Goal: Information Seeking & Learning: Learn about a topic

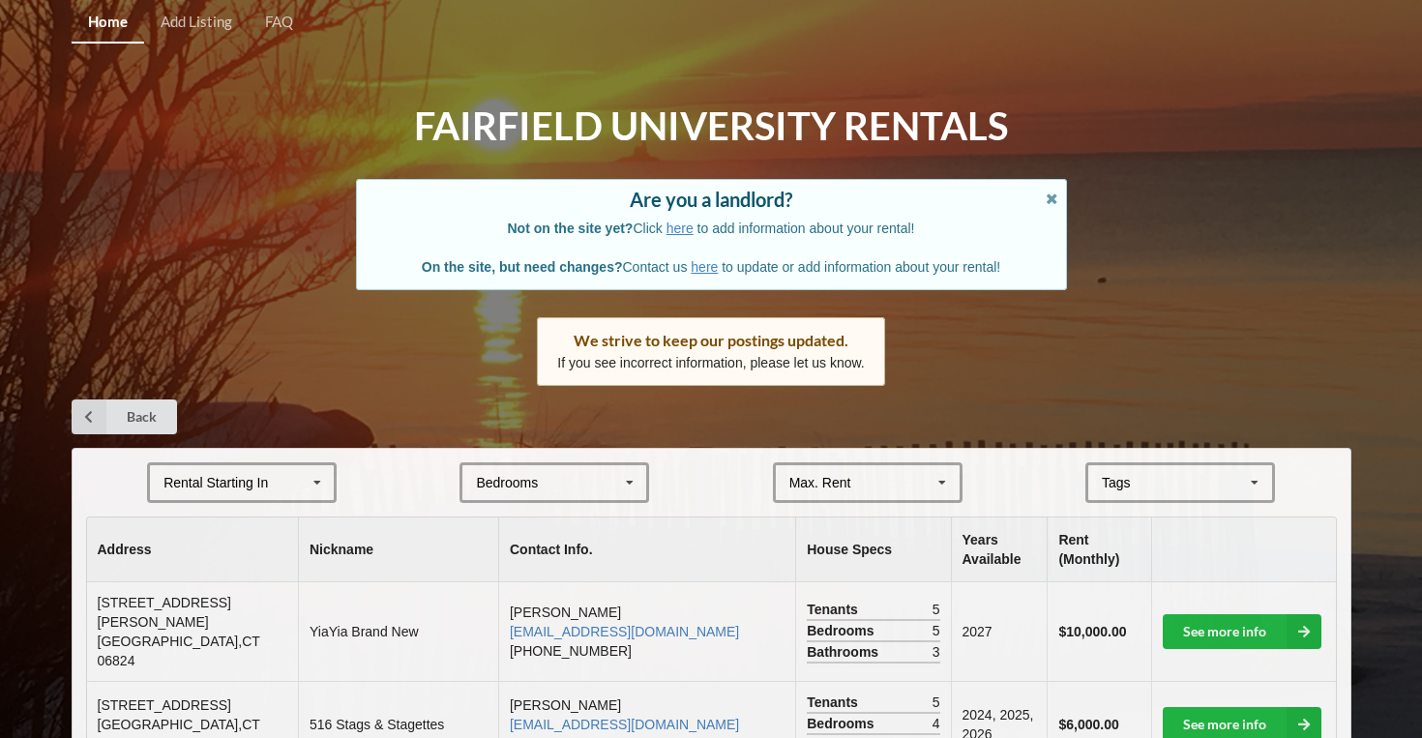
click at [301, 477] on div "Rental Starting In [DATE] 2026 2027 2028" at bounding box center [242, 482] width 190 height 41
click at [302, 589] on div "2027" at bounding box center [242, 590] width 184 height 36
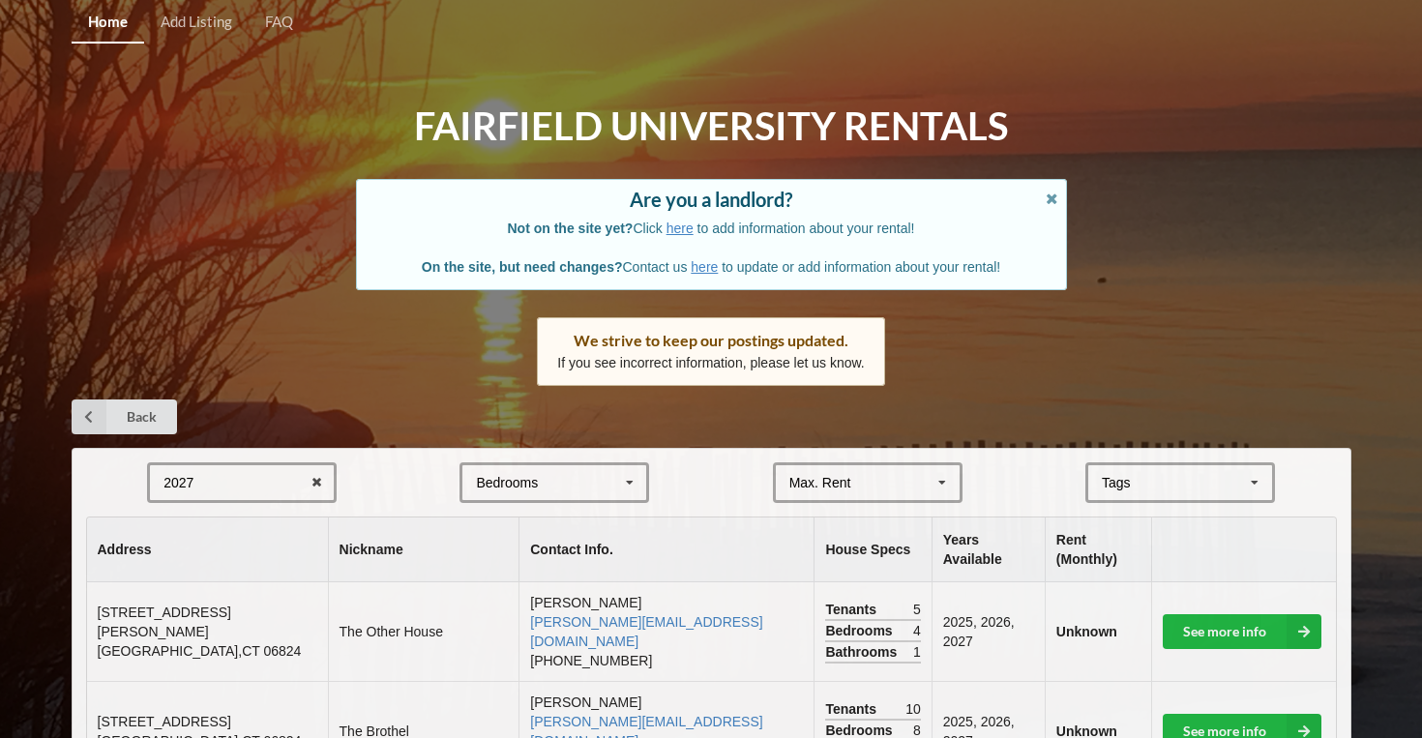
click at [391, 471] on form "2027 2025 2026 2027 2028 Bedrooms 1 2 3 4 5 6 7 8 Max. Rent $4,000 $5,000 $6,00…" at bounding box center [711, 482] width 1250 height 41
click at [538, 479] on div "Bedrooms" at bounding box center [507, 483] width 62 height 14
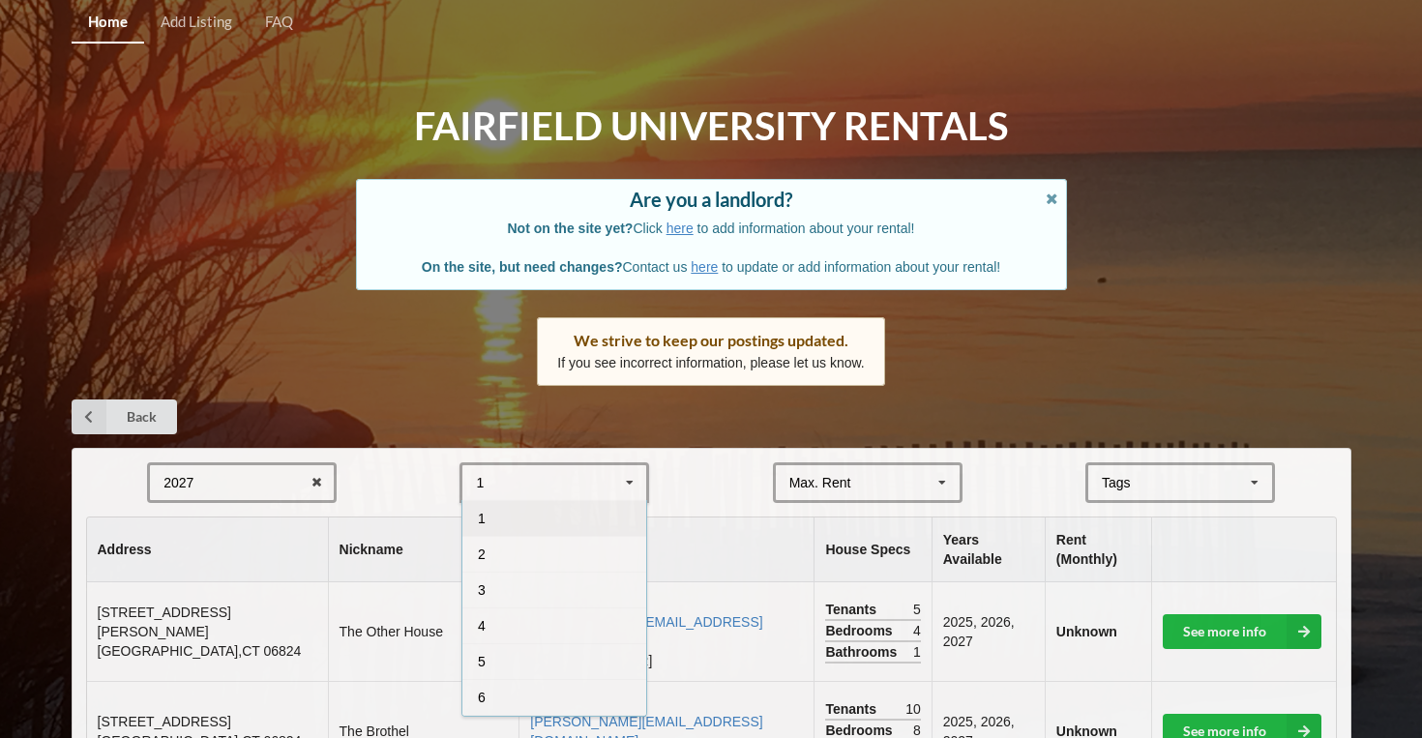
click at [734, 497] on form "2027 2025 2026 2027 2028 1 1 2 3 4 5 6 7 8 Max. Rent $4,000 $5,000 $6,000 $7,00…" at bounding box center [711, 482] width 1250 height 41
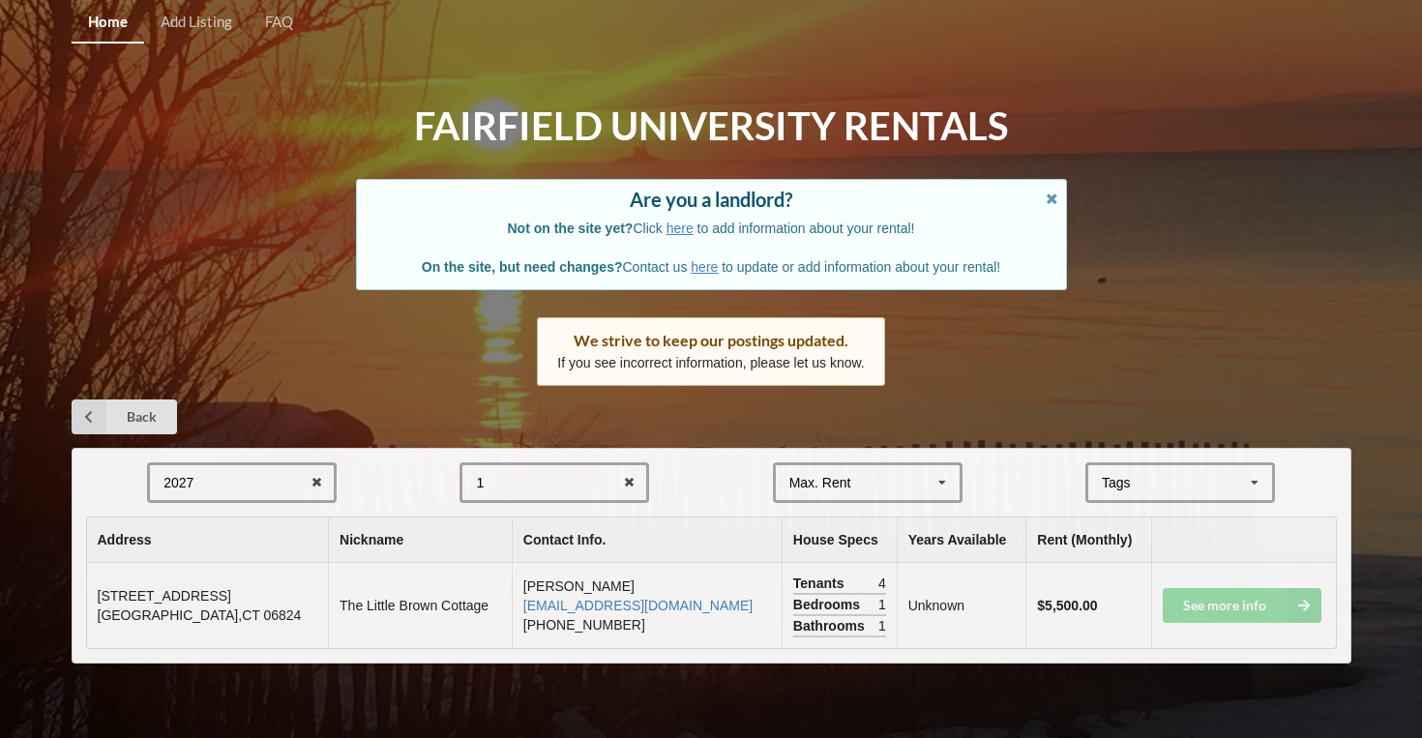
click at [573, 486] on div "1 1 2 3 4 5 6 7 8" at bounding box center [554, 482] width 190 height 41
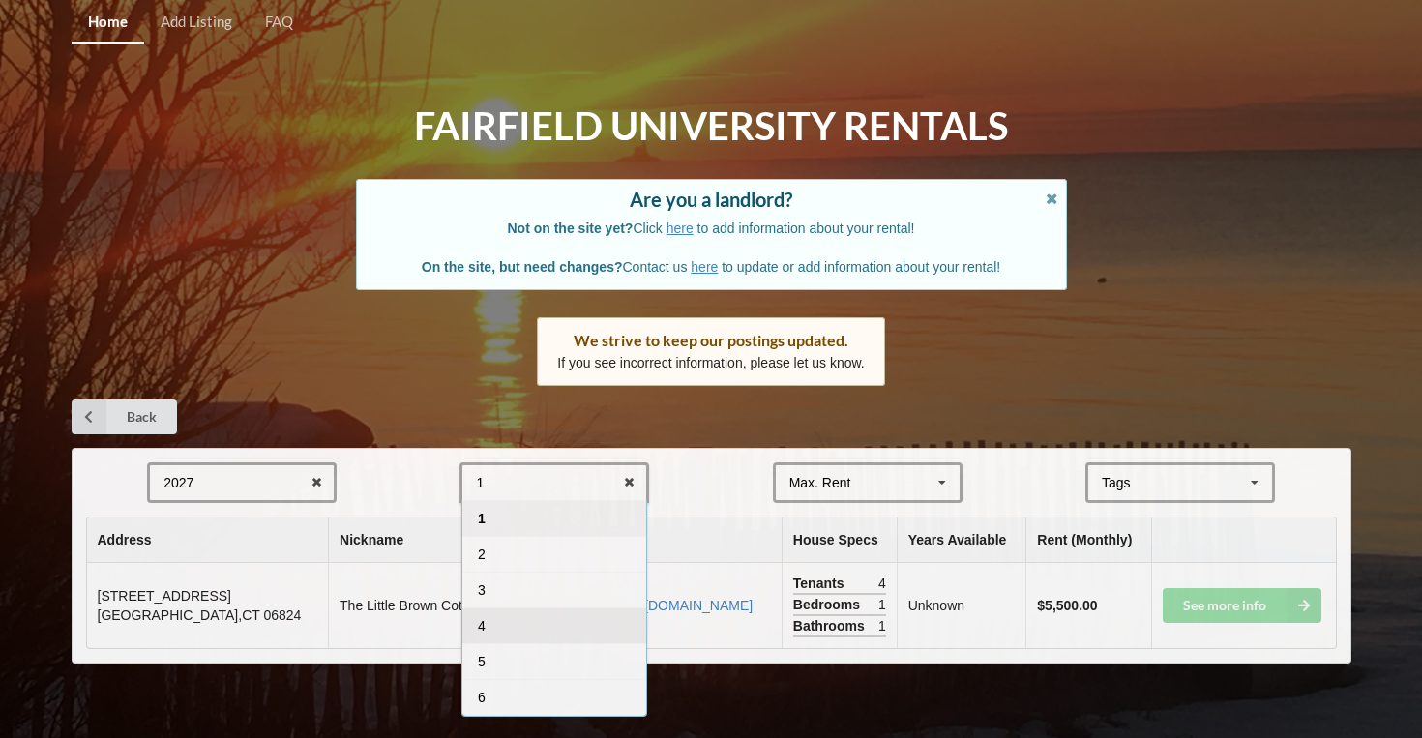
click at [530, 630] on div "4" at bounding box center [554, 625] width 184 height 36
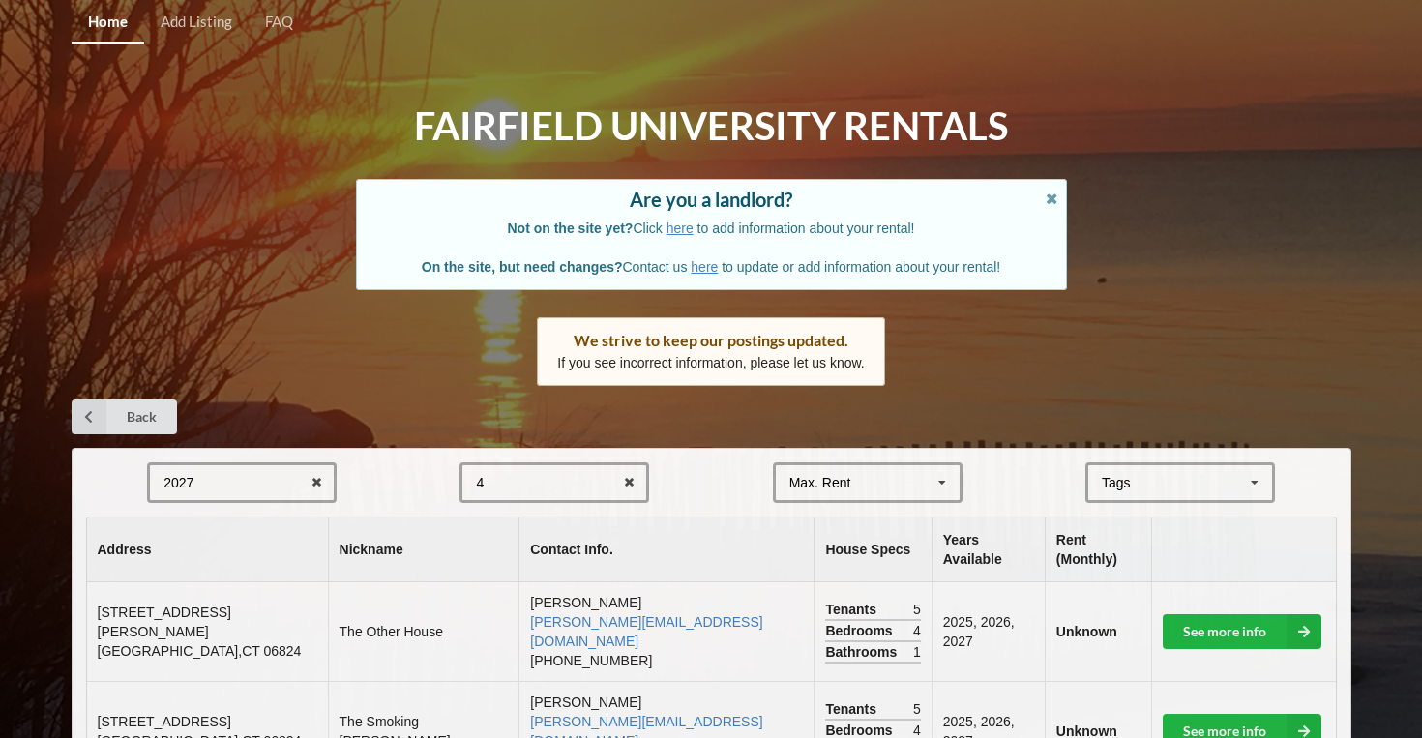
click at [693, 518] on th "Contact Info." at bounding box center [665, 549] width 295 height 65
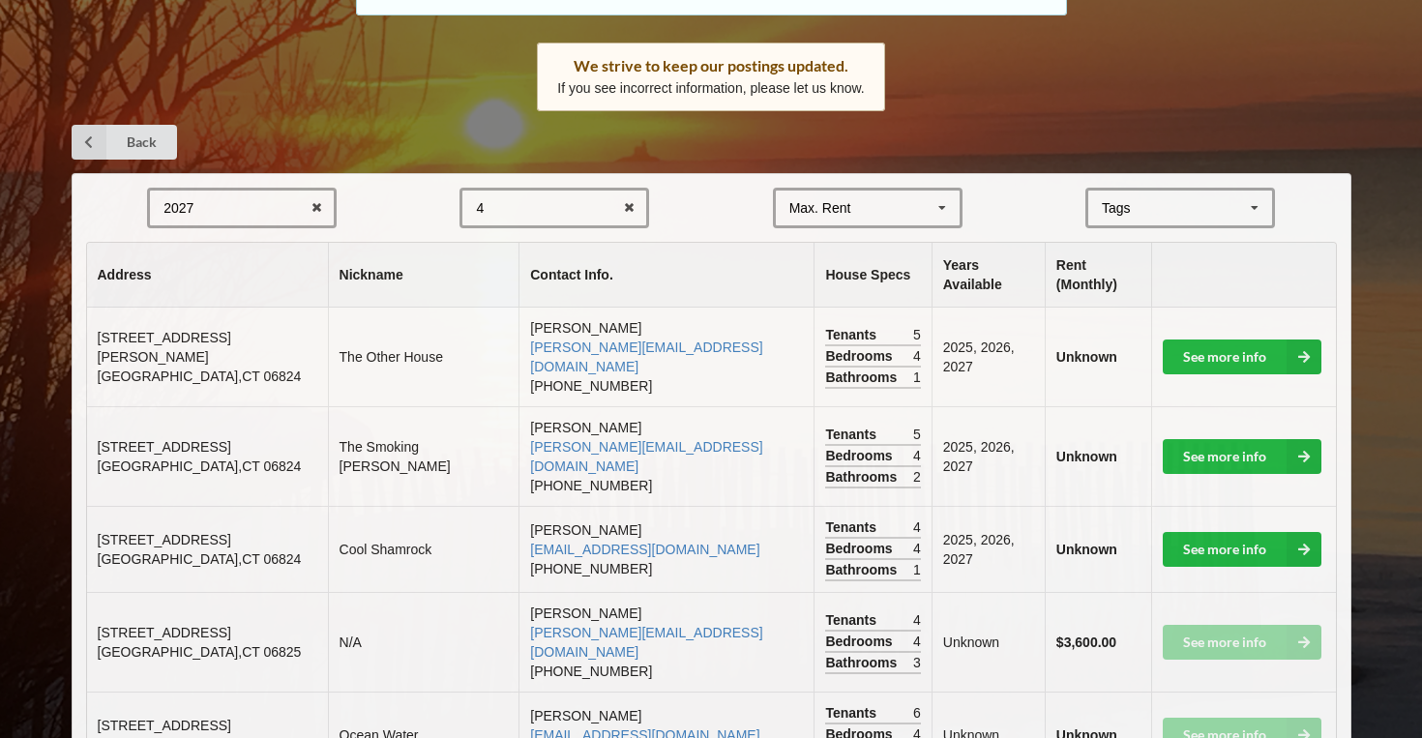
scroll to position [308, 0]
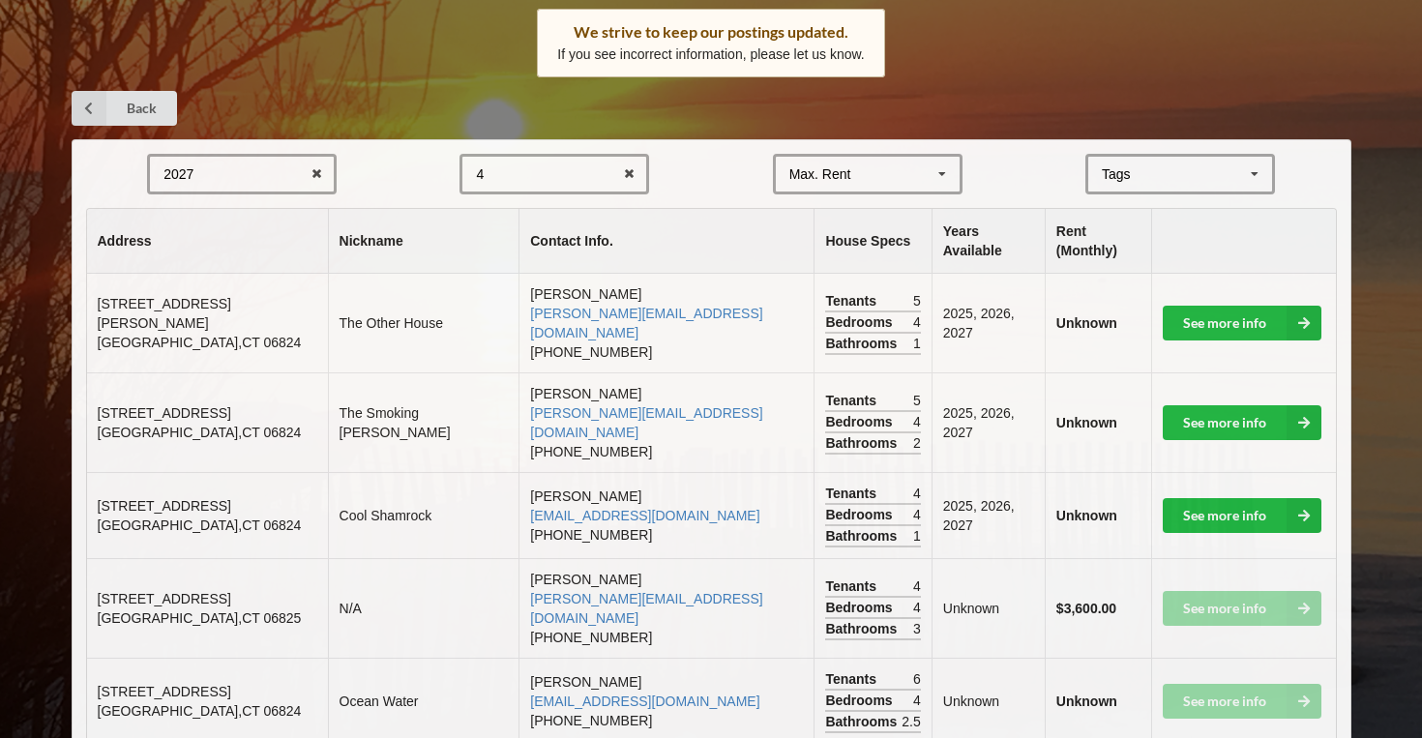
click at [249, 177] on div "2027 2025 2026 2027 2028" at bounding box center [242, 174] width 190 height 41
click at [227, 309] on div "2028" at bounding box center [242, 317] width 184 height 36
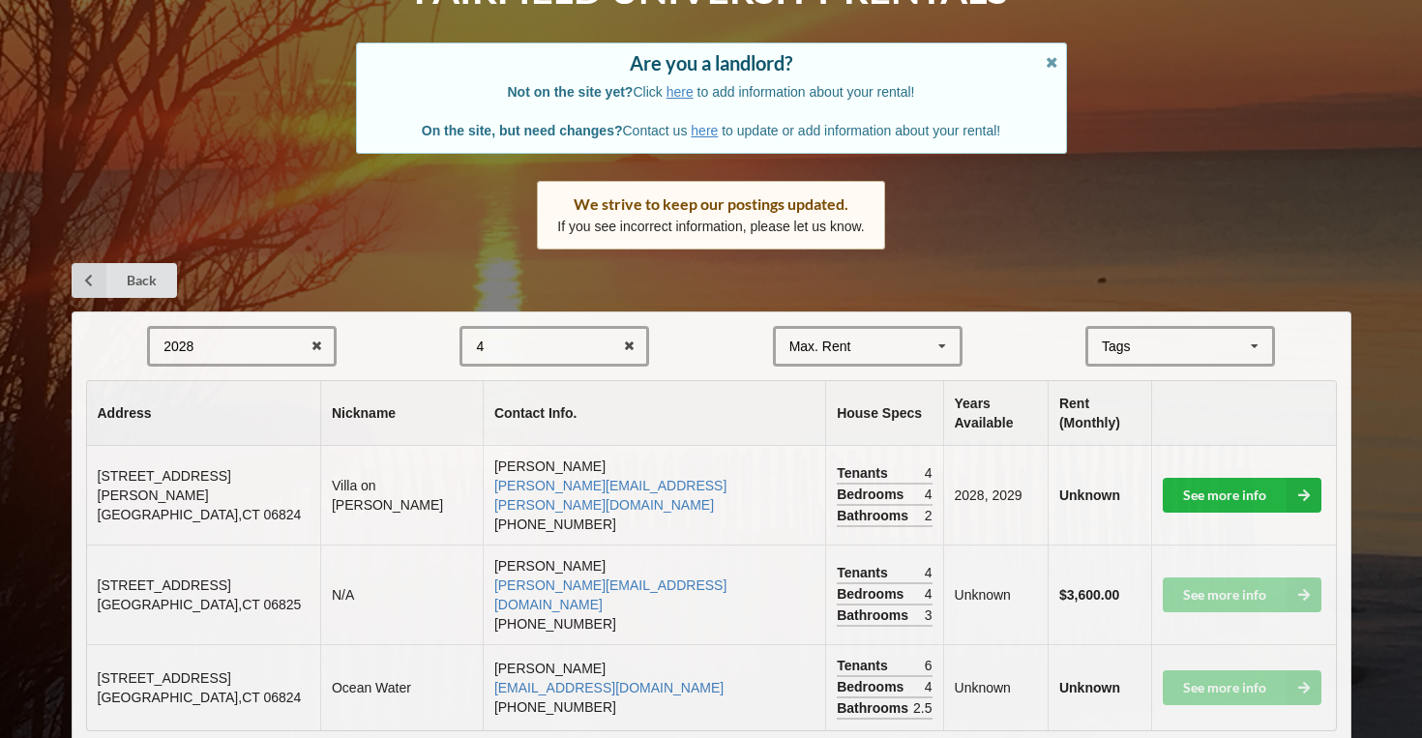
click at [358, 359] on form "2028 2025 2026 2027 2028 4 1 2 3 4 5 6 7 8 Max. Rent $4,000 $5,000 $6,000 $7,00…" at bounding box center [711, 346] width 1250 height 41
click at [1158, 353] on div "Tags" at bounding box center [1128, 347] width 62 height 22
click at [1022, 354] on form "2028 2025 2026 2027 2028 4 1 2 3 4 5 6 7 8 Max. Rent $4,000 $5,000 $6,000 $7,00…" at bounding box center [711, 346] width 1250 height 41
